Goal: Transaction & Acquisition: Purchase product/service

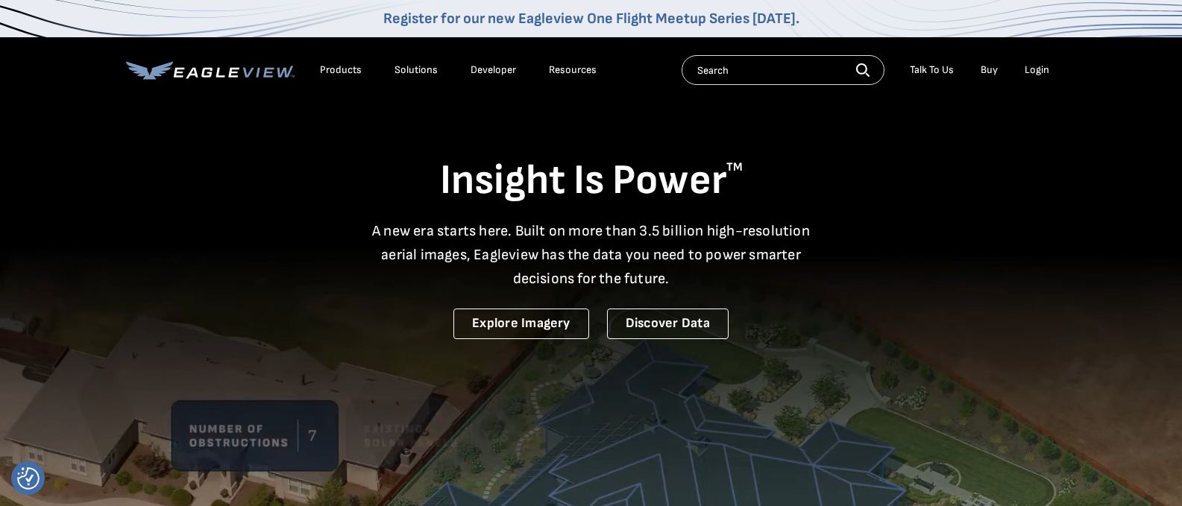
click at [1033, 69] on div "Login" at bounding box center [1036, 69] width 25 height 13
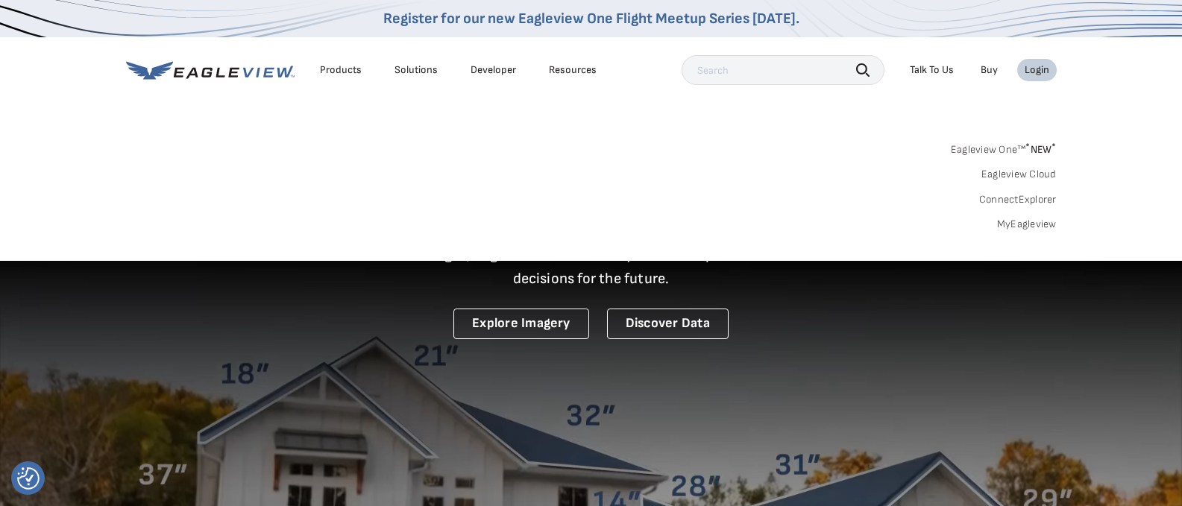
click at [1027, 222] on link "MyEagleview" at bounding box center [1027, 224] width 60 height 13
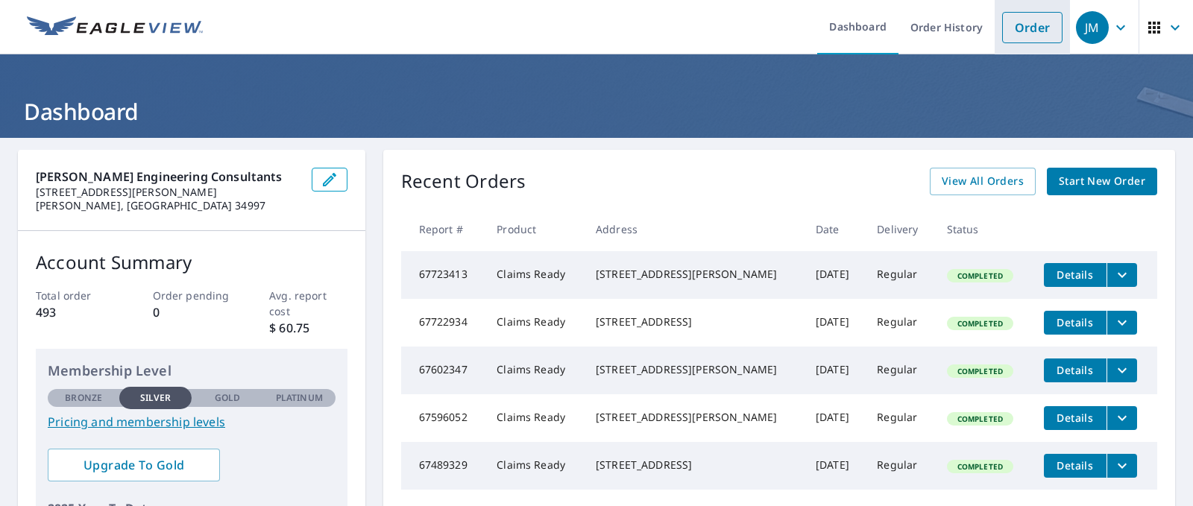
click at [1018, 27] on link "Order" at bounding box center [1032, 27] width 60 height 31
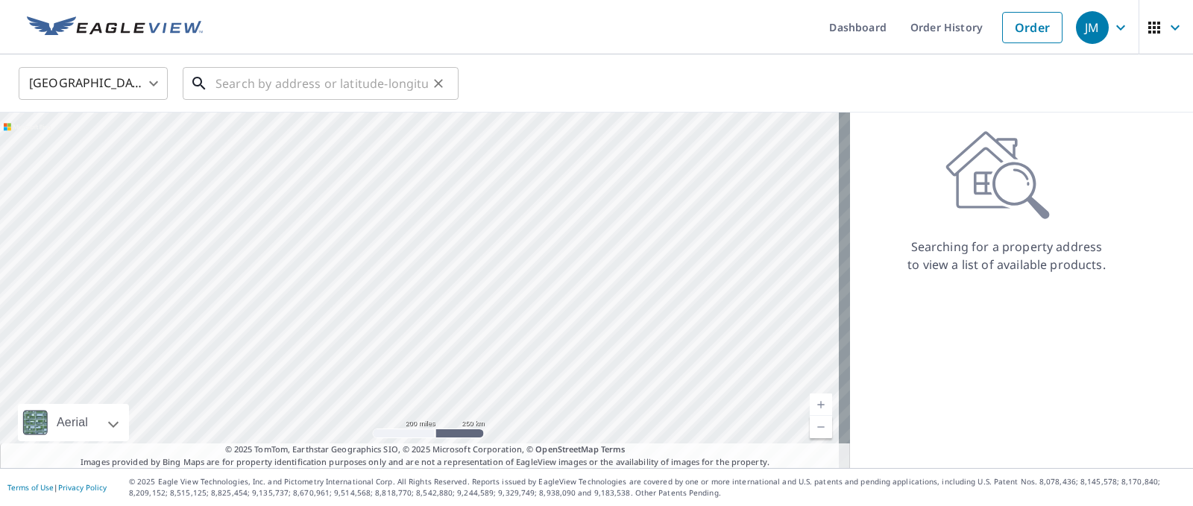
click at [247, 83] on input "text" at bounding box center [321, 84] width 212 height 42
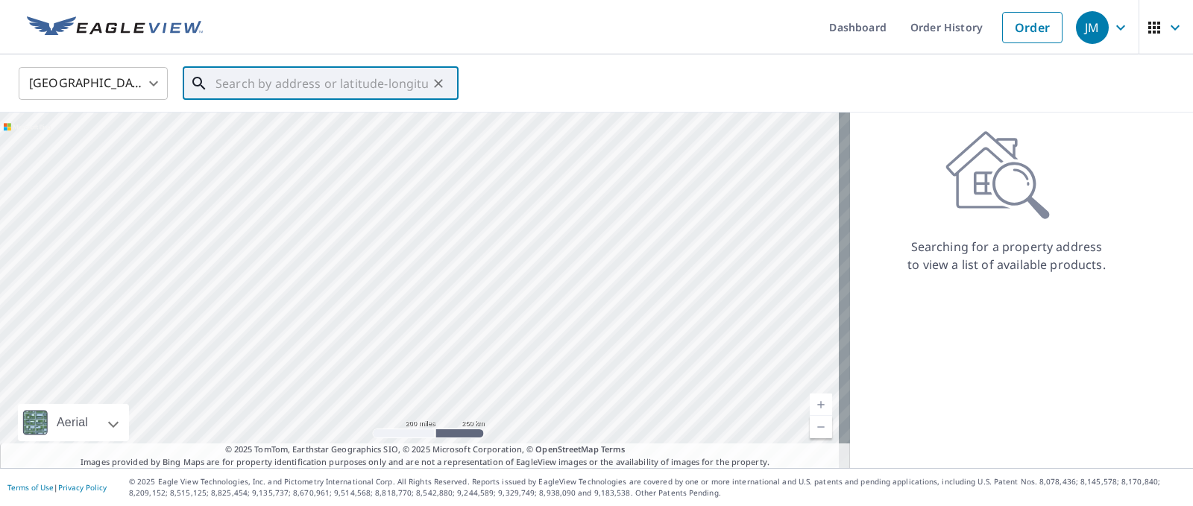
paste input "[STREET_ADDRESS]"
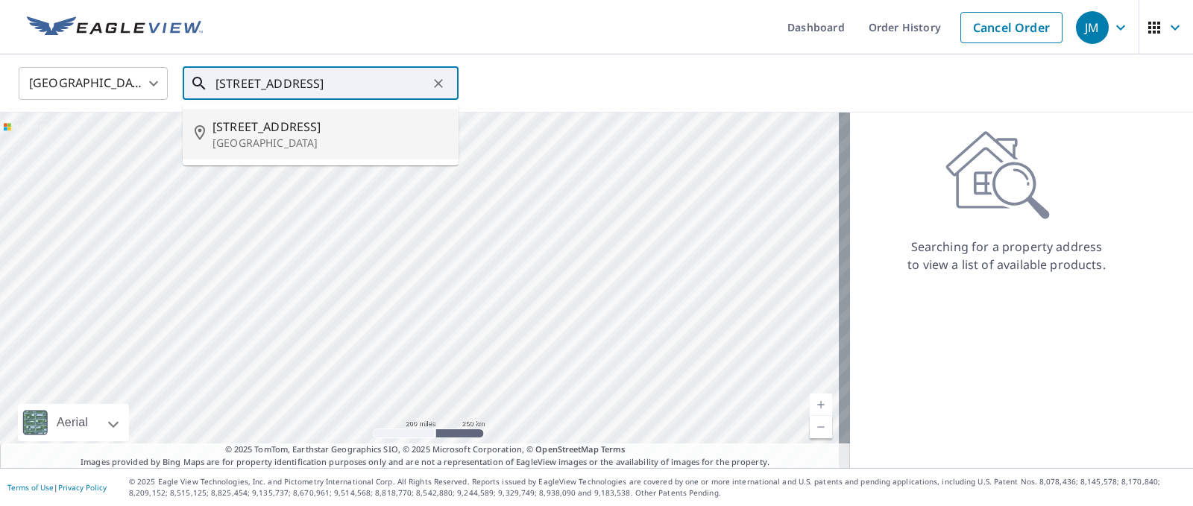
click at [274, 126] on span "[STREET_ADDRESS]" at bounding box center [329, 127] width 234 height 18
type input "[STREET_ADDRESS]"
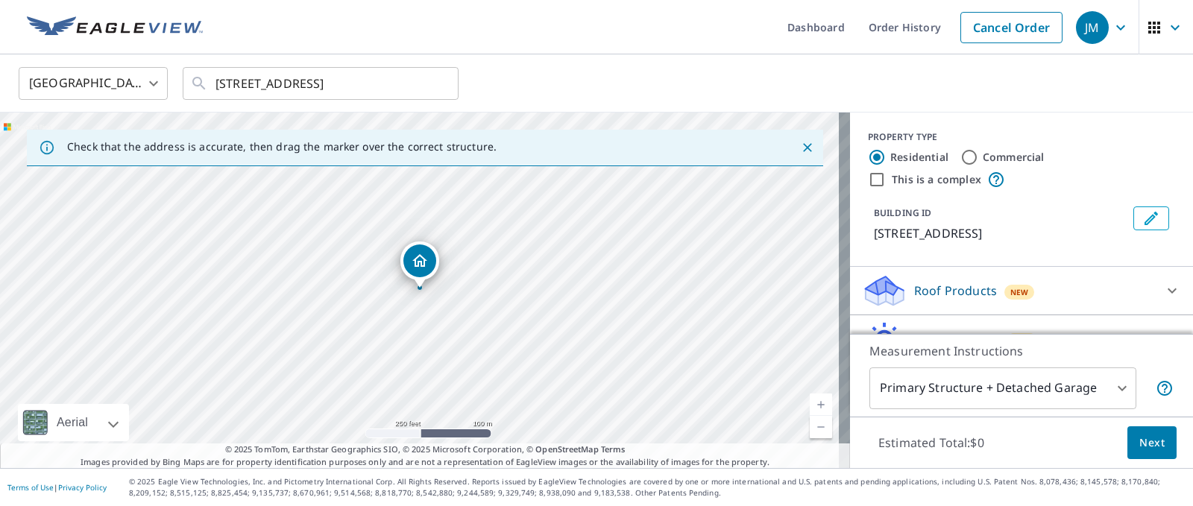
click at [1053, 309] on div "Roof Products New" at bounding box center [1008, 291] width 292 height 35
click at [1163, 300] on icon at bounding box center [1172, 291] width 18 height 18
click at [1167, 294] on icon at bounding box center [1171, 290] width 9 height 5
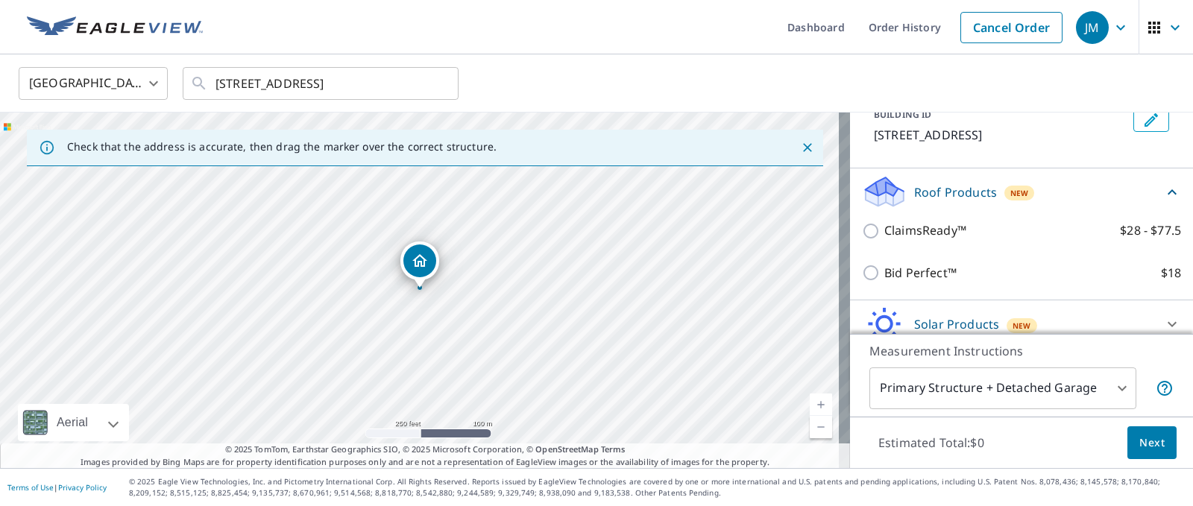
scroll to position [136, 0]
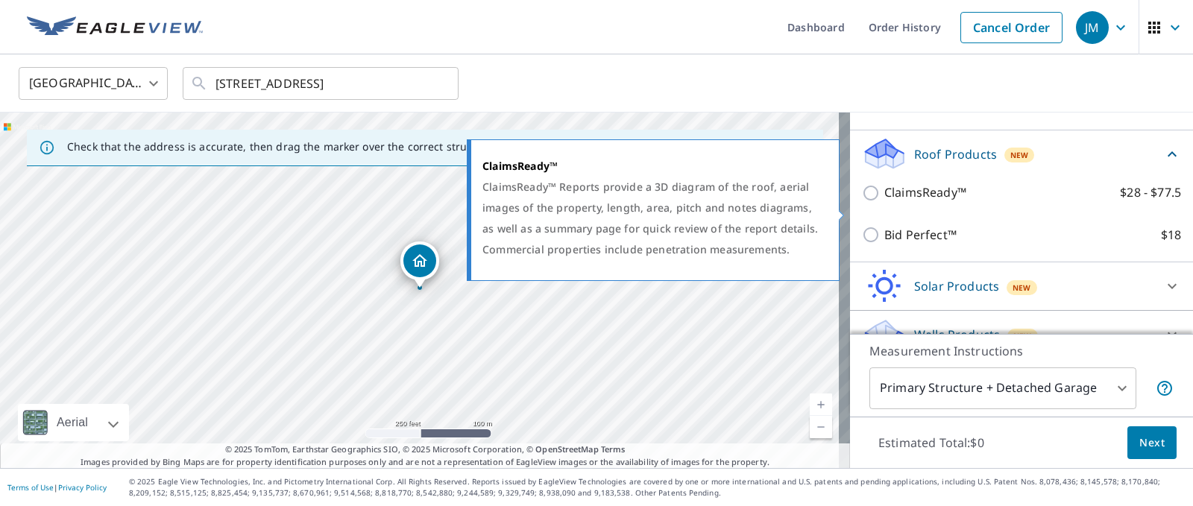
click at [862, 202] on input "ClaimsReady™ $28 - $77.5" at bounding box center [873, 193] width 22 height 18
checkbox input "true"
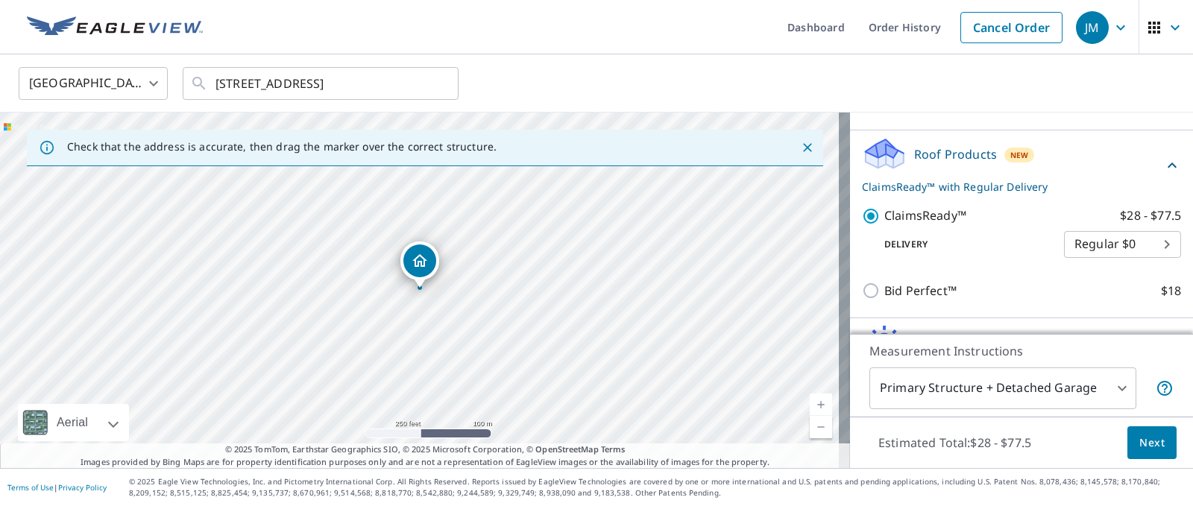
click at [1139, 447] on span "Next" at bounding box center [1151, 443] width 25 height 19
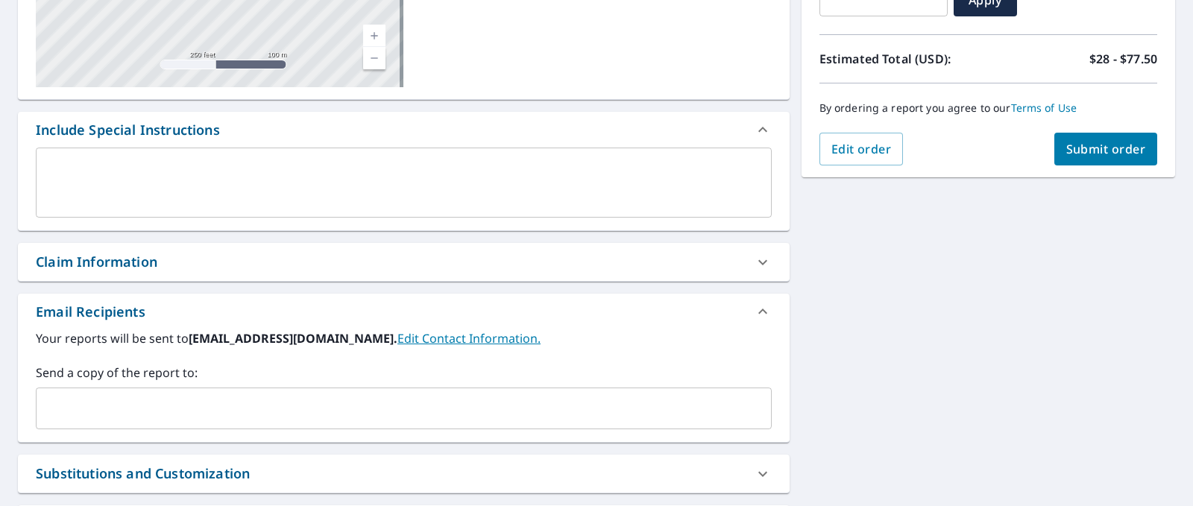
scroll to position [447, 0]
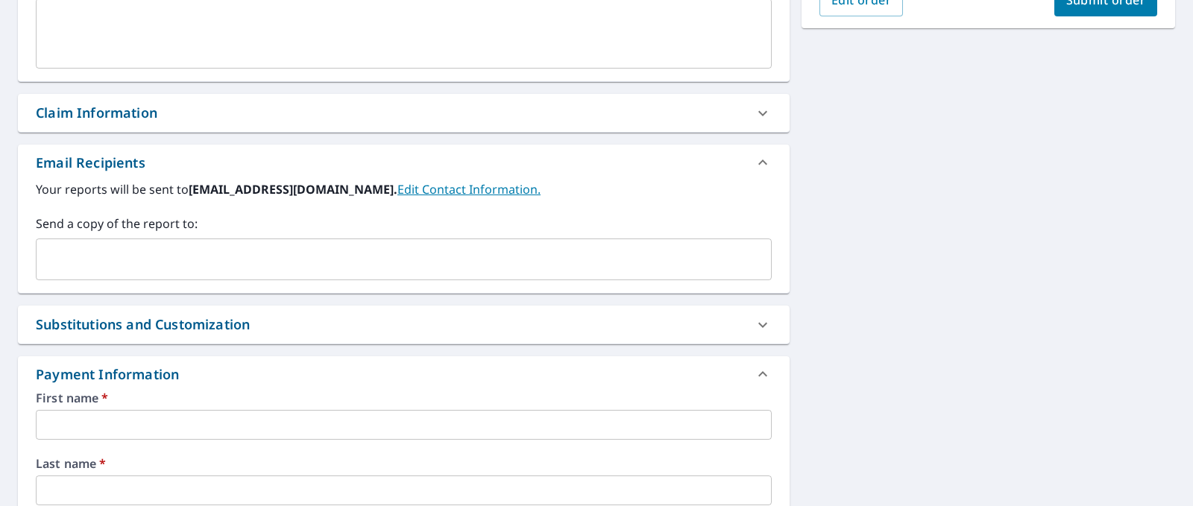
click at [270, 271] on input "text" at bounding box center [392, 259] width 700 height 28
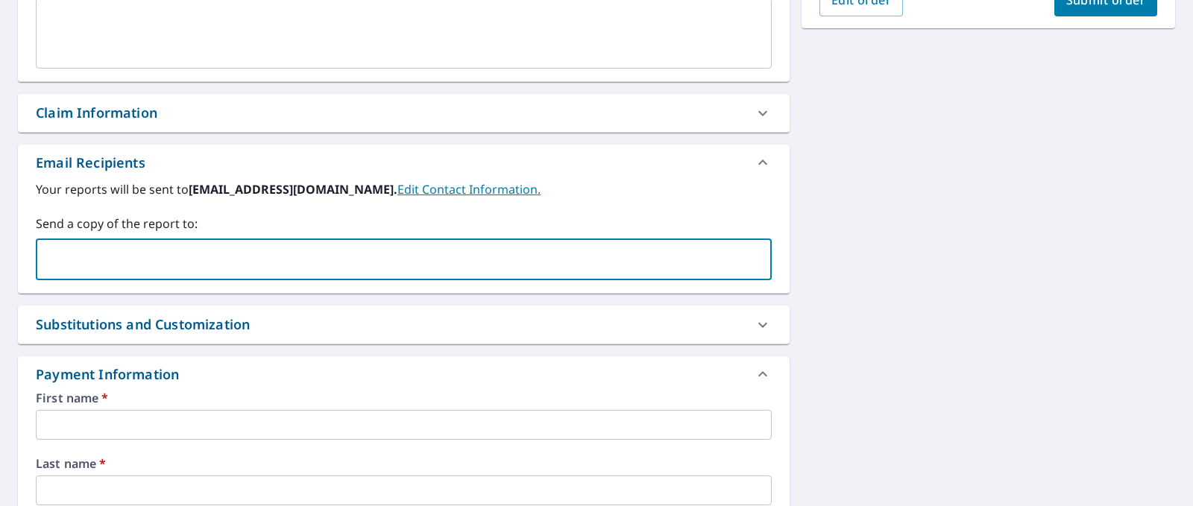
type input "[EMAIL_ADDRESS][DOMAIN_NAME]"
type input "[PERSON_NAME]"
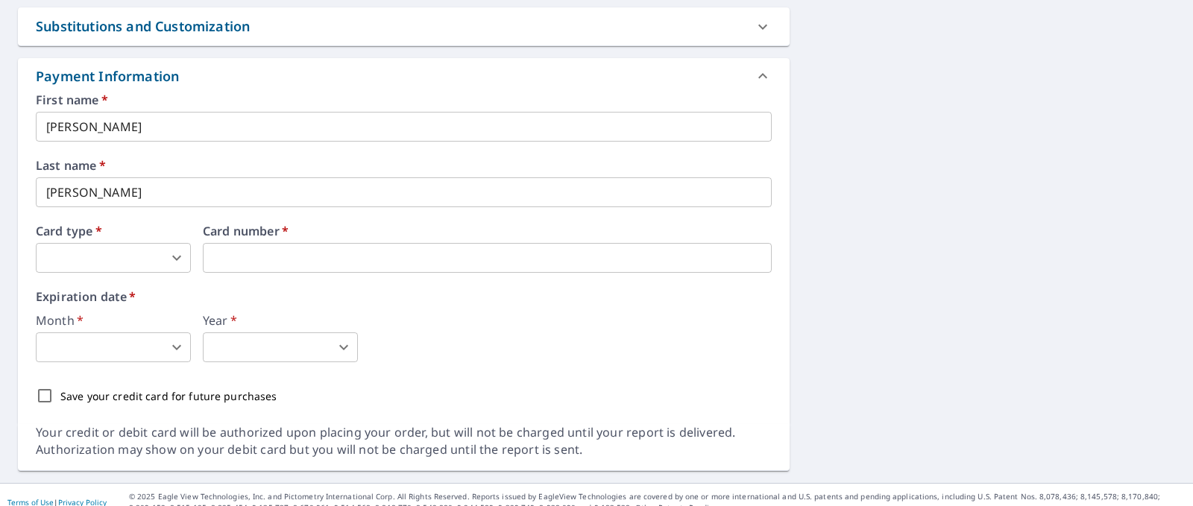
scroll to position [760, 0]
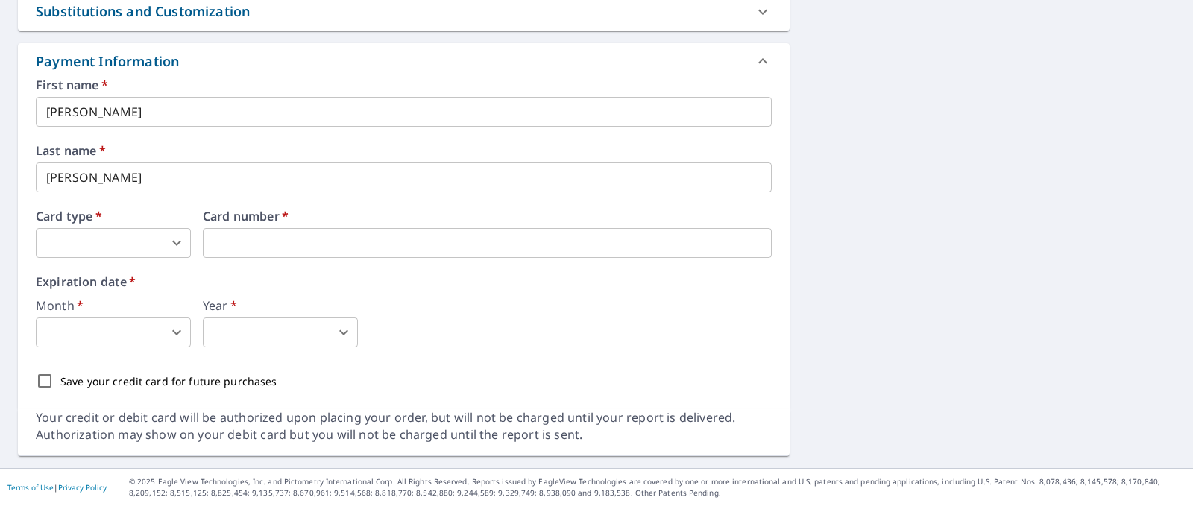
click at [63, 234] on body "JM JM Dashboard Order History Cancel Order JM Dashboard / Finalize Order Finali…" at bounding box center [596, 253] width 1193 height 506
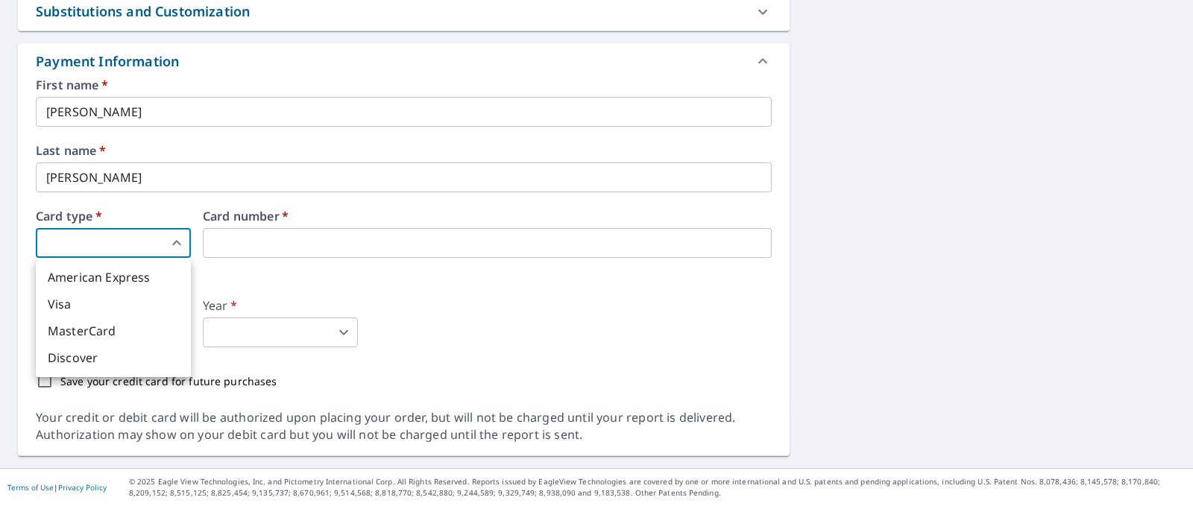
click at [63, 362] on li "Discover" at bounding box center [113, 357] width 155 height 27
type input "4"
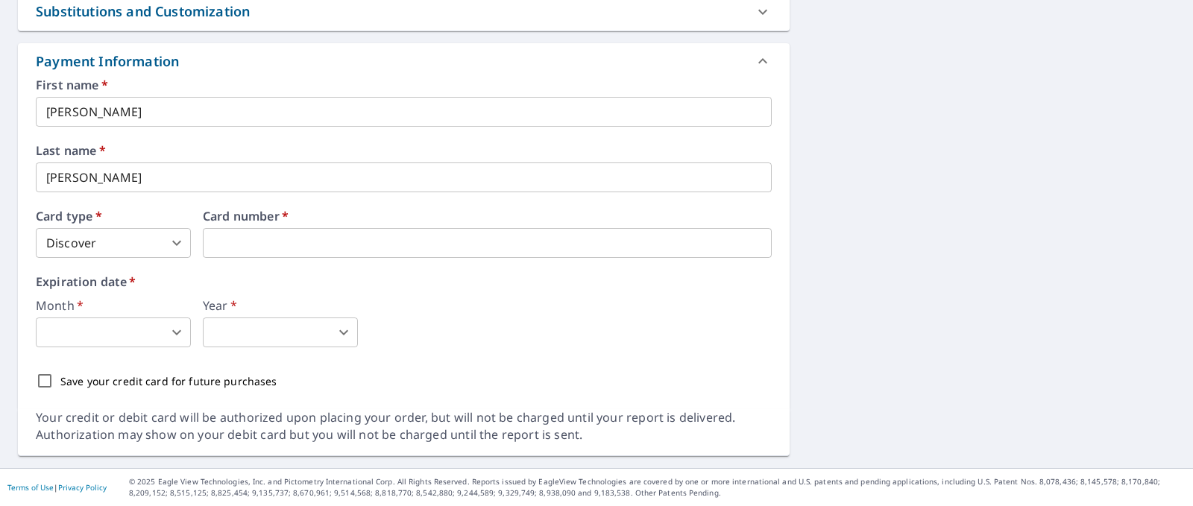
click at [110, 333] on body "JM JM Dashboard Order History Cancel Order JM Dashboard / Finalize Order Finali…" at bounding box center [596, 253] width 1193 height 506
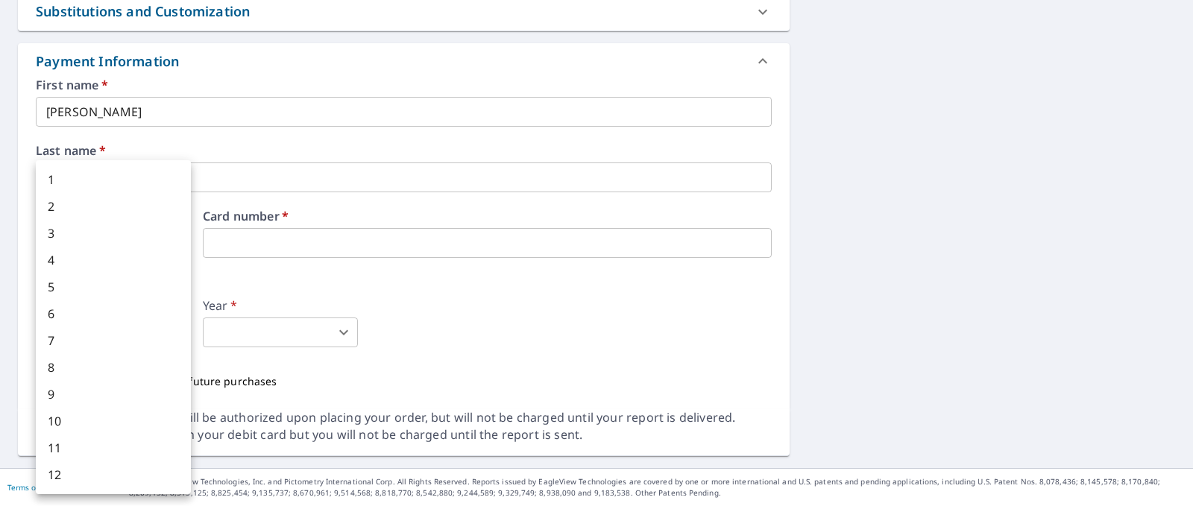
click at [56, 423] on li "10" at bounding box center [113, 421] width 155 height 27
type input "10"
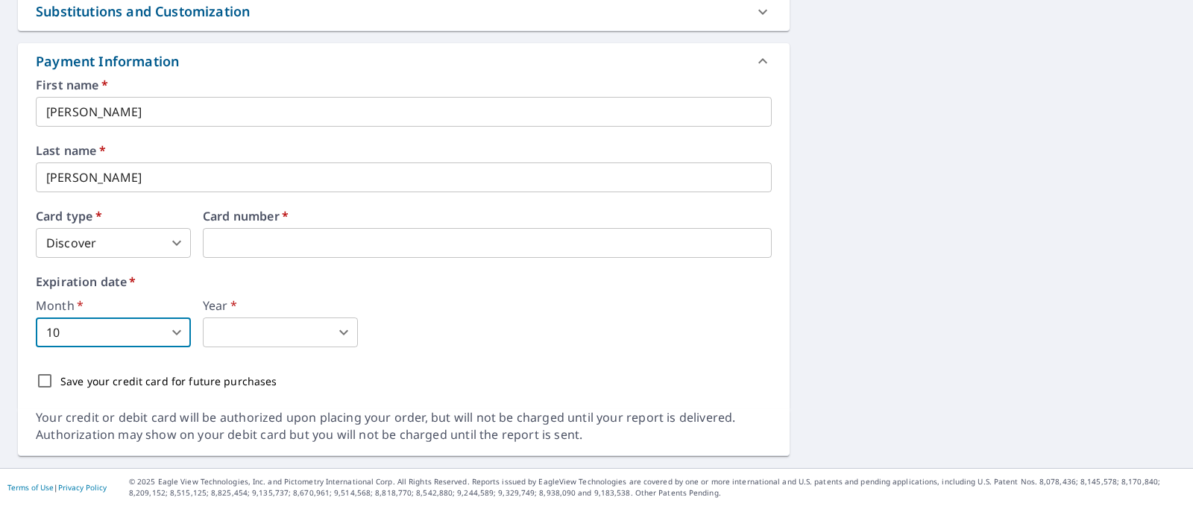
click at [222, 336] on body "JM JM Dashboard Order History Cancel Order JM Dashboard / Finalize Order Finali…" at bounding box center [596, 253] width 1193 height 506
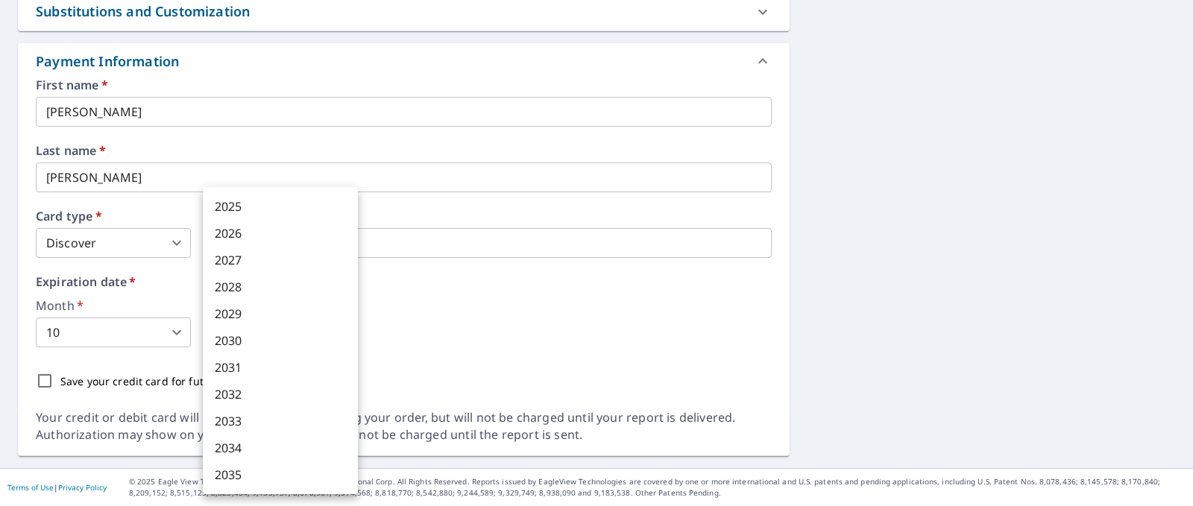
click at [224, 340] on li "2030" at bounding box center [280, 340] width 155 height 27
type input "2030"
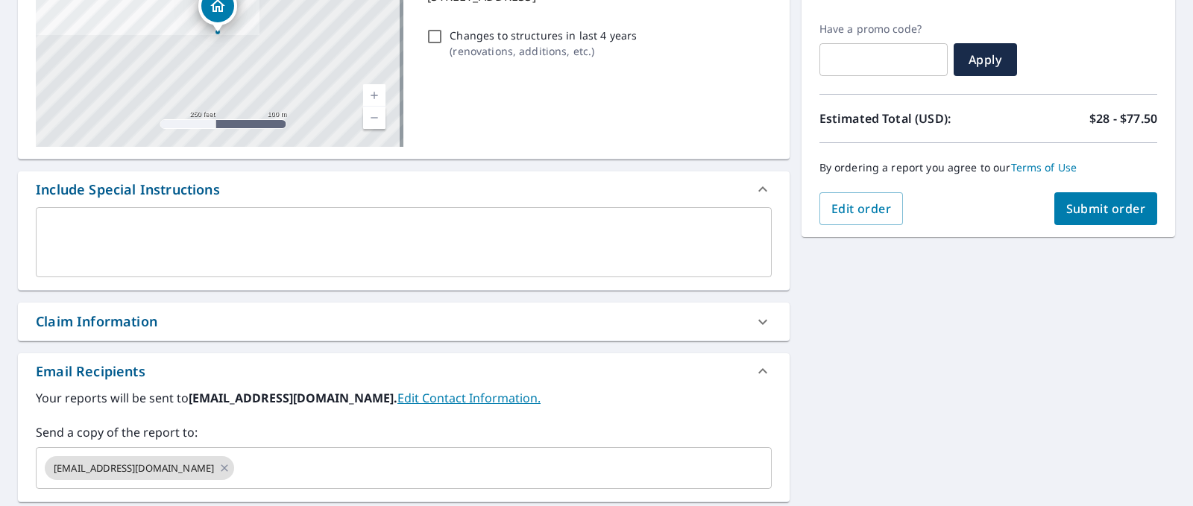
scroll to position [164, 0]
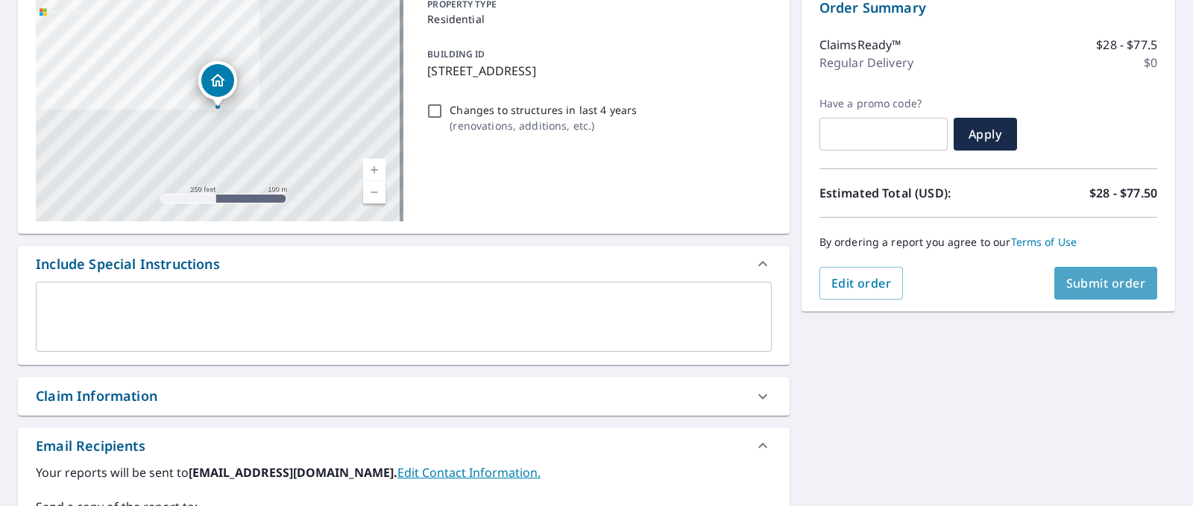
click at [1077, 283] on span "Submit order" at bounding box center [1106, 283] width 80 height 16
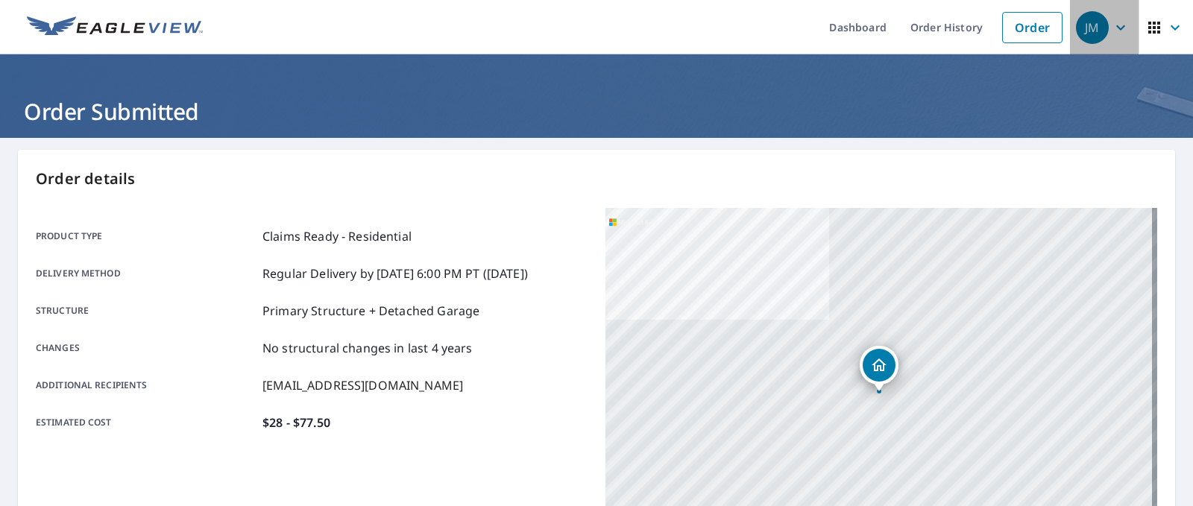
click at [1116, 28] on icon "button" at bounding box center [1120, 27] width 9 height 5
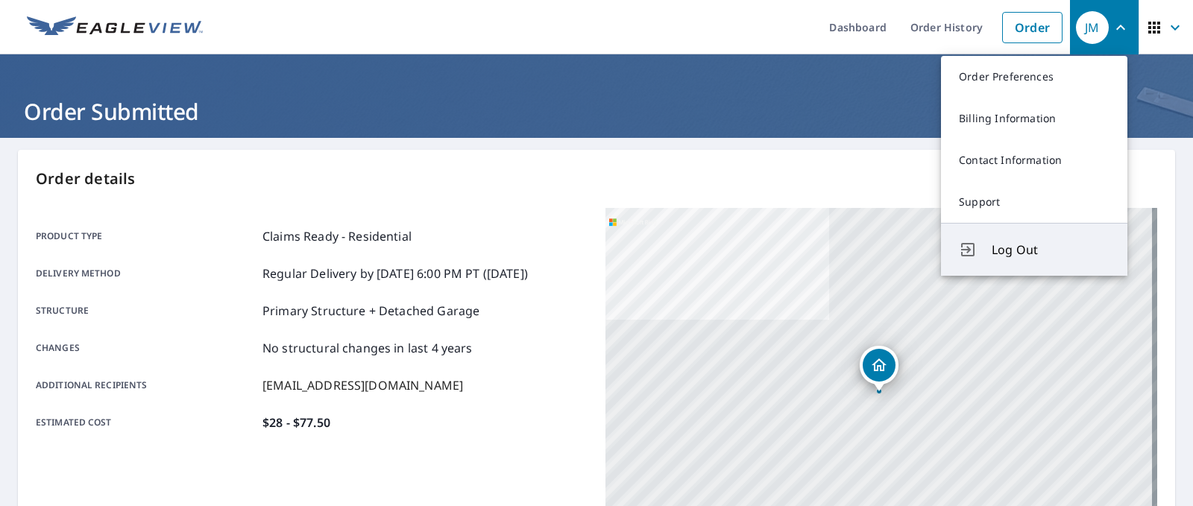
click at [1023, 250] on span "Log Out" at bounding box center [1050, 250] width 118 height 18
